Goal: Task Accomplishment & Management: Use online tool/utility

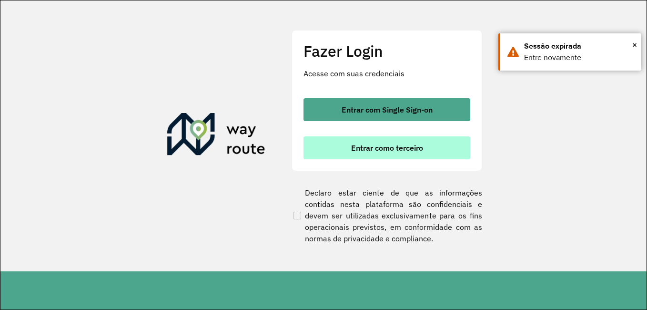
click at [398, 144] on span "Entrar como terceiro" at bounding box center [387, 148] width 72 height 8
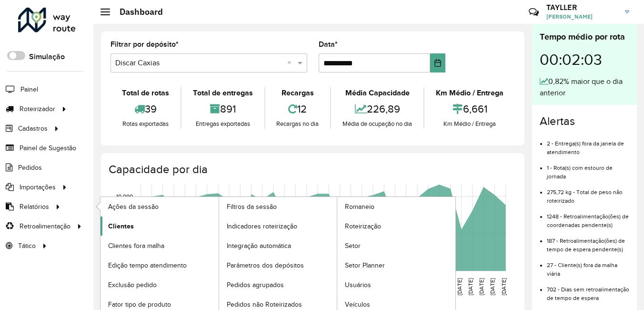
click at [141, 234] on link "Clientes" at bounding box center [159, 225] width 118 height 19
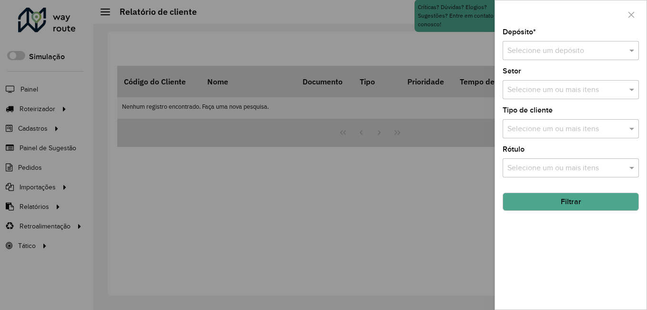
click at [570, 53] on input "text" at bounding box center [561, 50] width 108 height 11
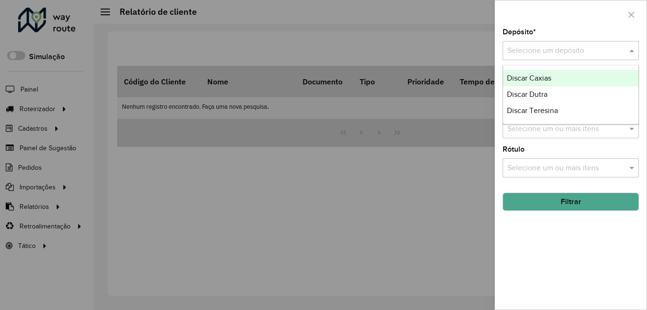
click at [545, 74] on span "Discar Caxias" at bounding box center [529, 78] width 44 height 8
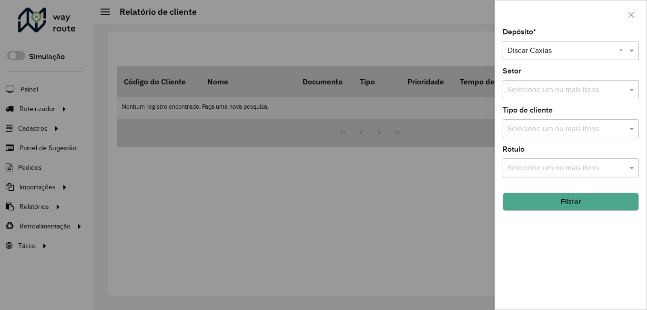
click at [551, 93] on input "text" at bounding box center [566, 89] width 122 height 11
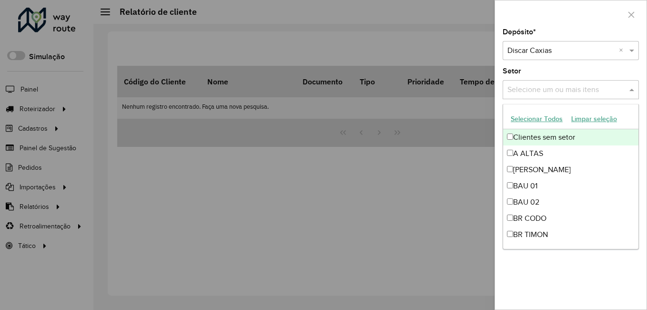
click at [551, 93] on input "text" at bounding box center [566, 89] width 122 height 11
click at [588, 89] on input "text" at bounding box center [566, 89] width 122 height 11
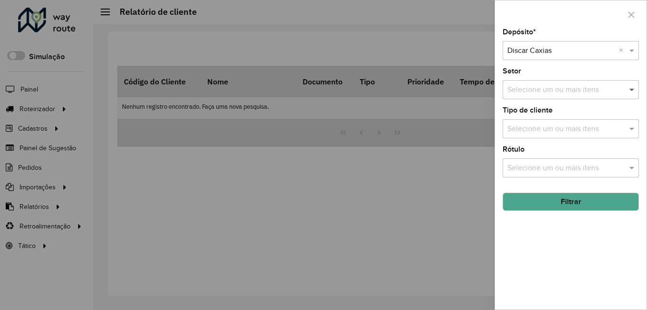
click at [630, 90] on span at bounding box center [633, 89] width 12 height 11
click at [600, 127] on input "text" at bounding box center [566, 128] width 122 height 11
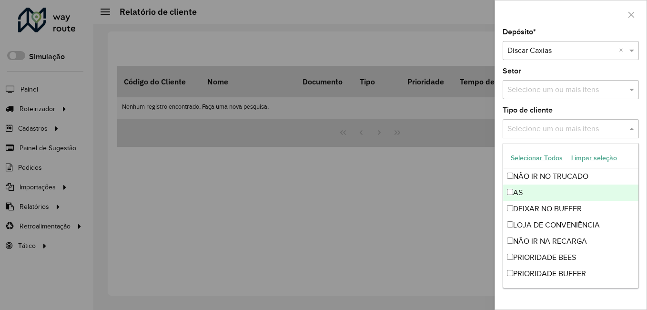
scroll to position [48, 0]
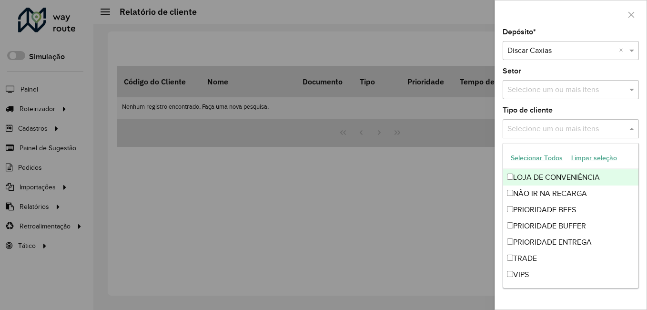
click at [635, 129] on span at bounding box center [633, 128] width 12 height 11
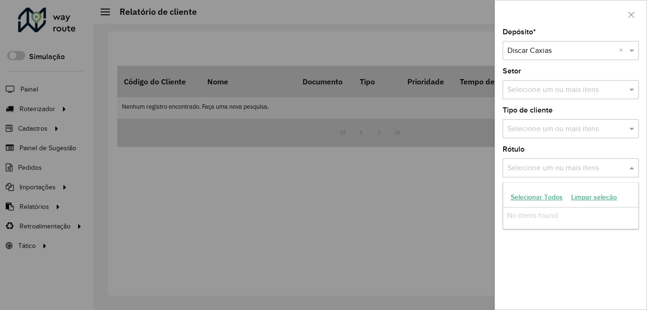
click at [625, 167] on input "text" at bounding box center [566, 167] width 122 height 11
click at [633, 168] on span at bounding box center [633, 167] width 12 height 11
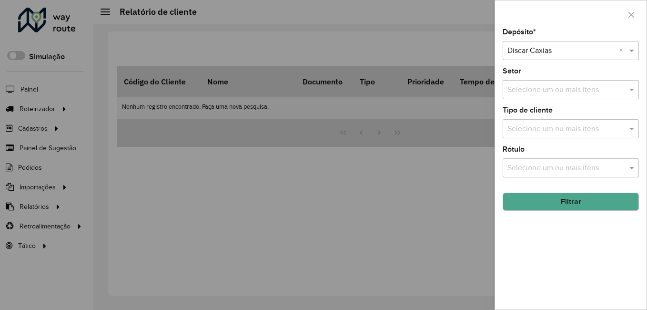
click at [555, 204] on button "Filtrar" at bounding box center [570, 201] width 136 height 18
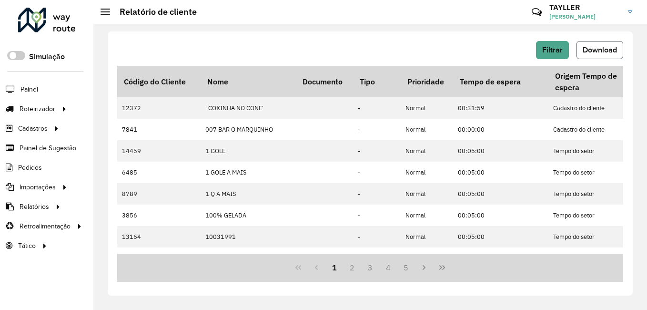
click at [599, 49] on span "Download" at bounding box center [600, 50] width 34 height 8
